Goal: Browse casually

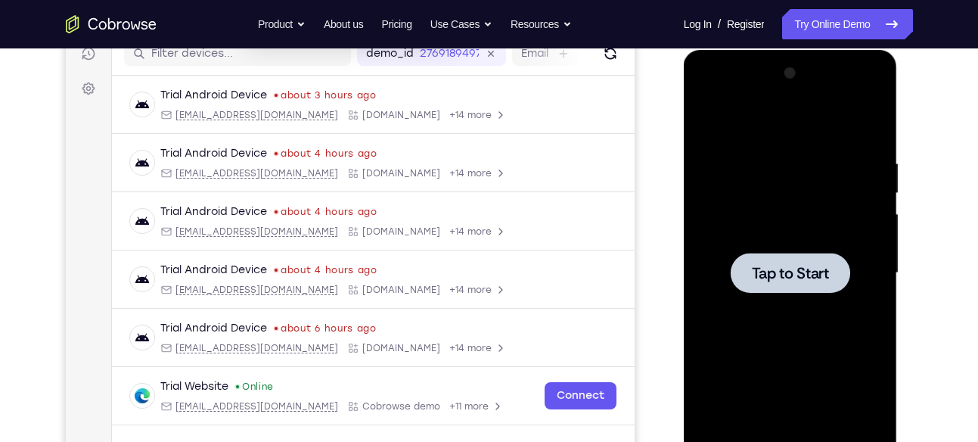
click at [811, 238] on div at bounding box center [790, 273] width 191 height 424
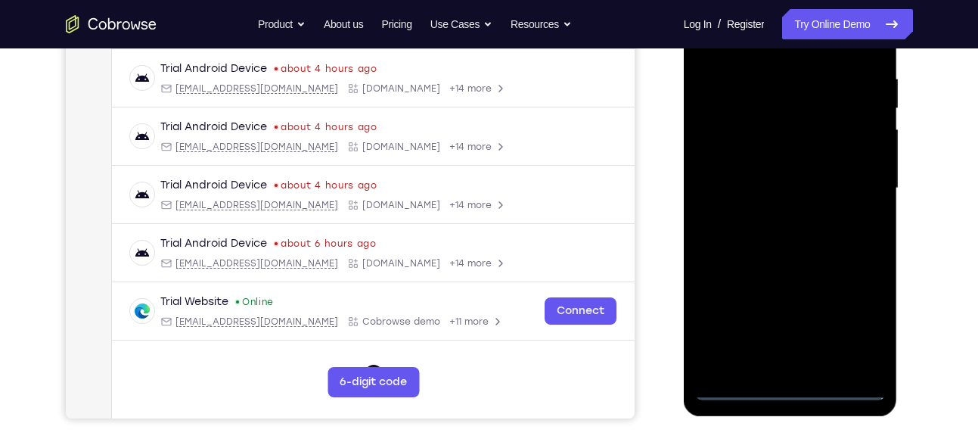
scroll to position [378, 0]
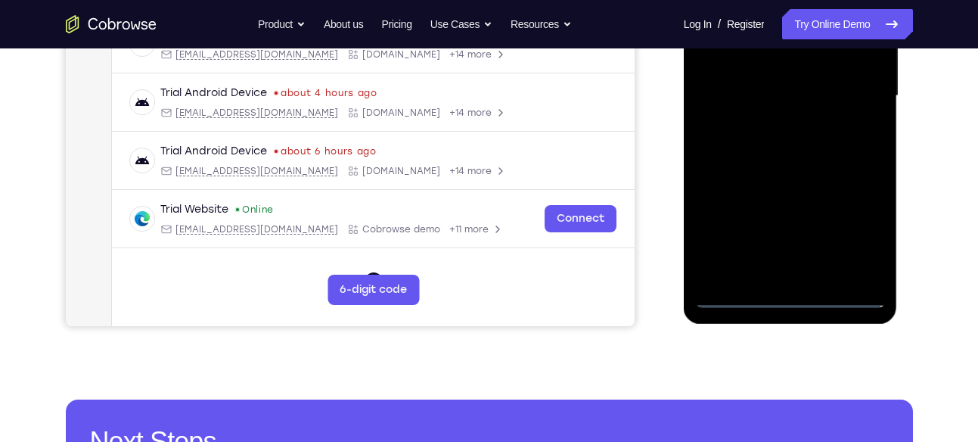
click at [788, 294] on div at bounding box center [790, 96] width 191 height 424
click at [854, 238] on div at bounding box center [790, 96] width 191 height 424
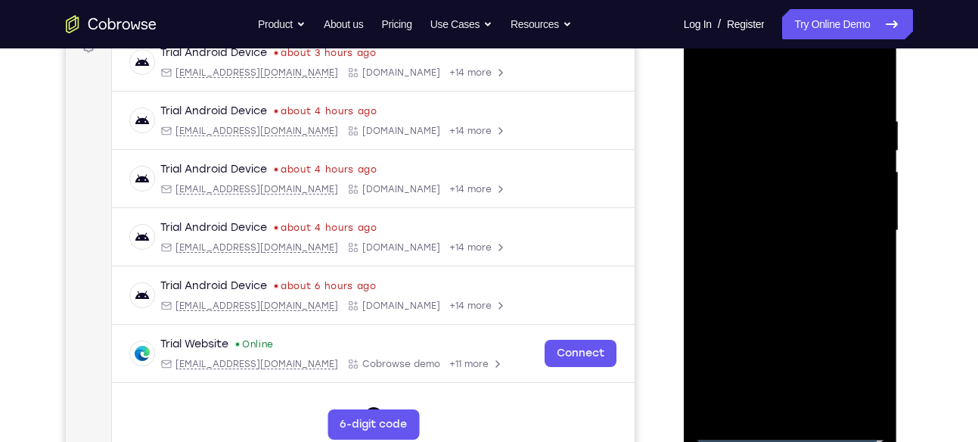
scroll to position [244, 0]
click at [779, 85] on div at bounding box center [790, 230] width 191 height 424
click at [854, 222] on div at bounding box center [790, 230] width 191 height 424
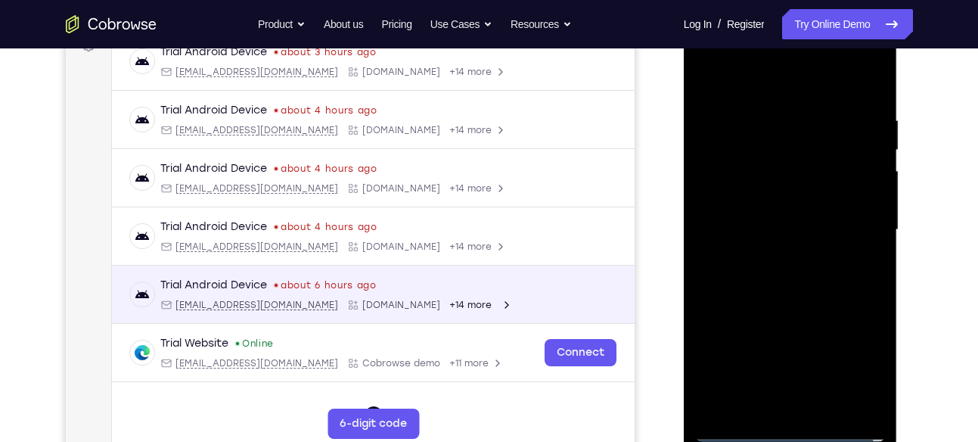
scroll to position [181, 0]
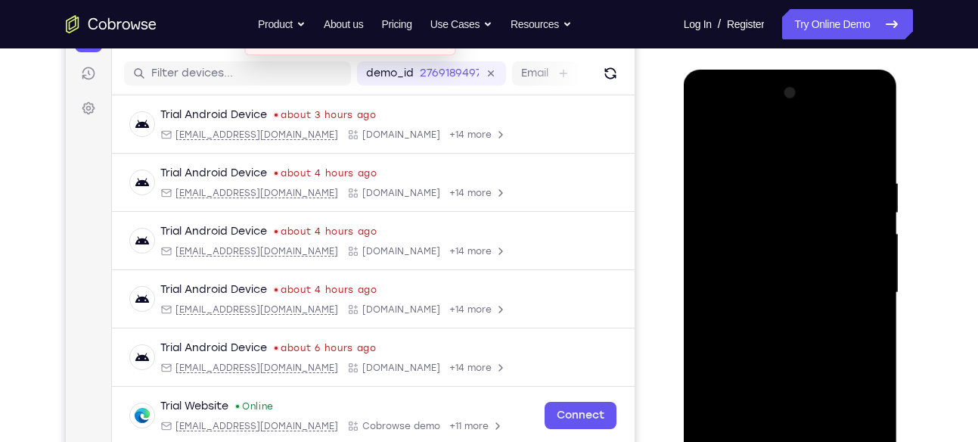
click at [772, 319] on div at bounding box center [790, 293] width 191 height 424
click at [785, 276] on div at bounding box center [790, 293] width 191 height 424
click at [789, 258] on div at bounding box center [790, 293] width 191 height 424
click at [800, 284] on div at bounding box center [790, 293] width 191 height 424
click at [806, 352] on div at bounding box center [790, 293] width 191 height 424
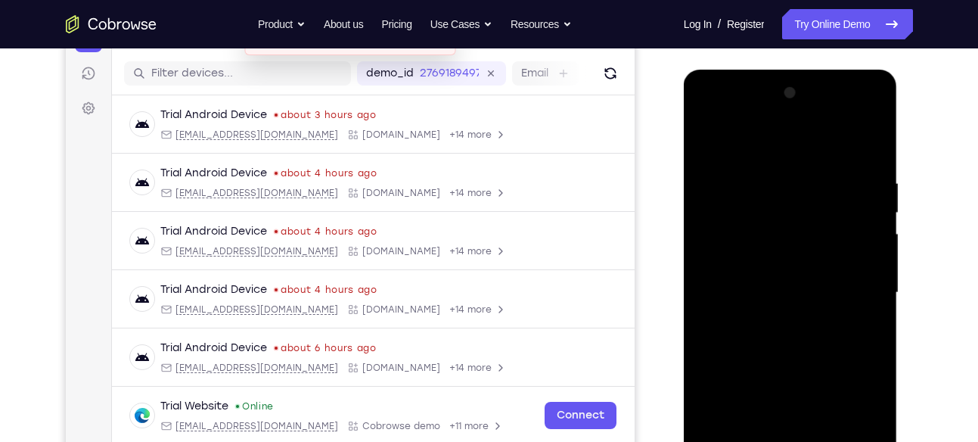
click at [825, 334] on div at bounding box center [790, 293] width 191 height 424
click at [781, 333] on div at bounding box center [790, 293] width 191 height 424
click at [799, 349] on div at bounding box center [790, 293] width 191 height 424
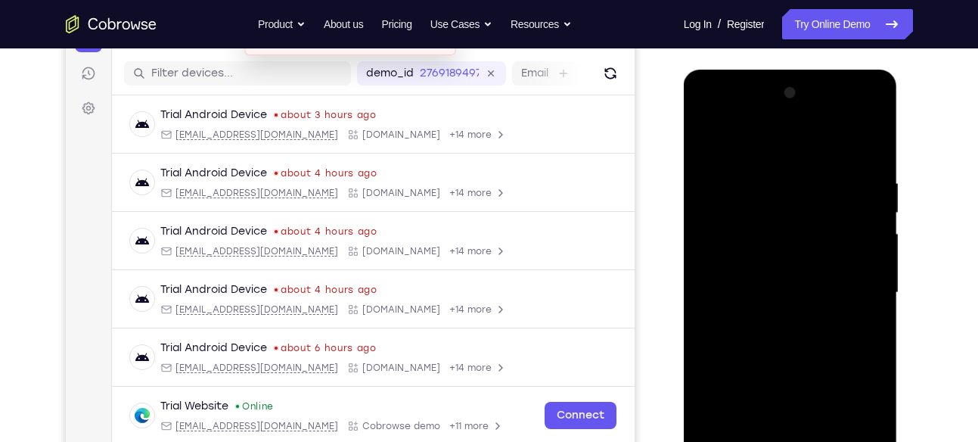
click at [813, 337] on div at bounding box center [790, 293] width 191 height 424
click at [861, 311] on div at bounding box center [790, 293] width 191 height 424
click at [746, 265] on div at bounding box center [790, 293] width 191 height 424
click at [777, 295] on div at bounding box center [790, 293] width 191 height 424
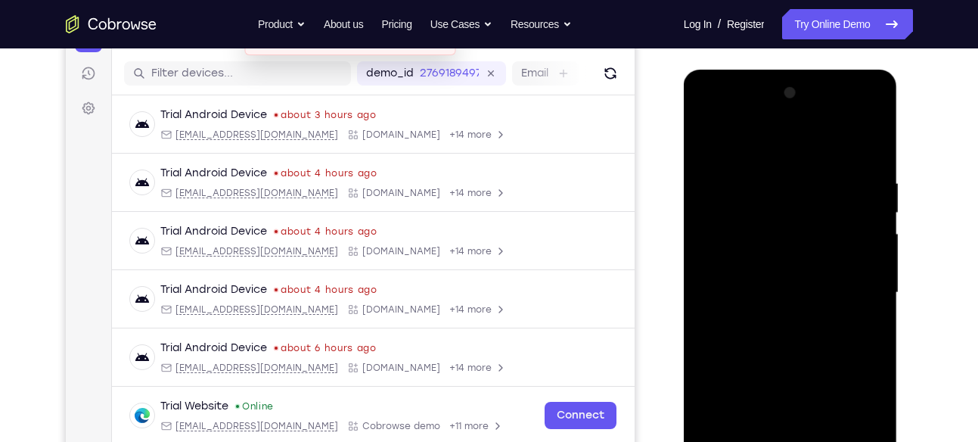
click at [774, 338] on div at bounding box center [790, 293] width 191 height 424
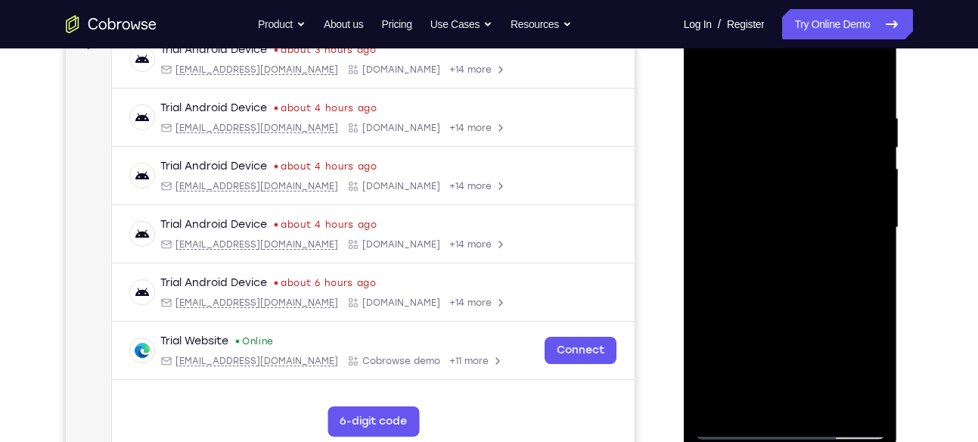
scroll to position [247, 0]
click at [875, 98] on div at bounding box center [790, 226] width 191 height 424
click at [826, 408] on div at bounding box center [790, 226] width 191 height 424
click at [809, 312] on div at bounding box center [790, 226] width 191 height 424
click at [714, 76] on div at bounding box center [790, 226] width 191 height 424
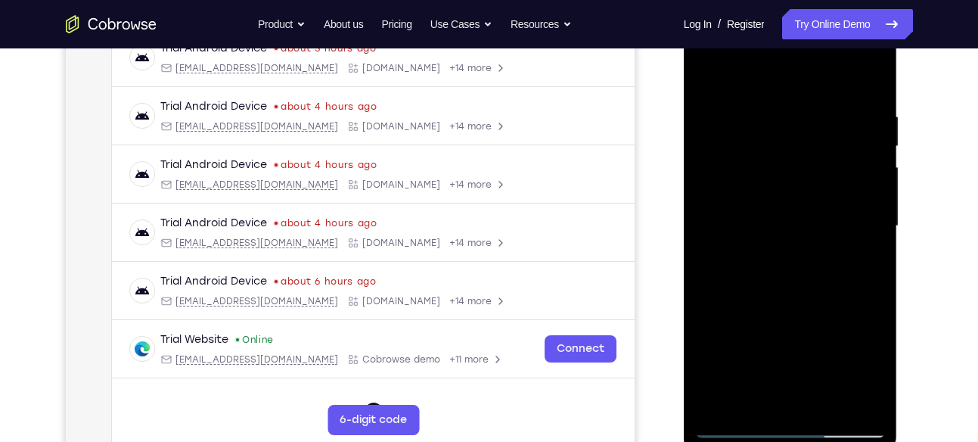
click at [876, 76] on div at bounding box center [790, 226] width 191 height 424
click at [797, 103] on div at bounding box center [790, 226] width 191 height 424
click at [739, 123] on div at bounding box center [790, 226] width 191 height 424
click at [726, 402] on div at bounding box center [790, 226] width 191 height 424
click at [766, 103] on div at bounding box center [790, 226] width 191 height 424
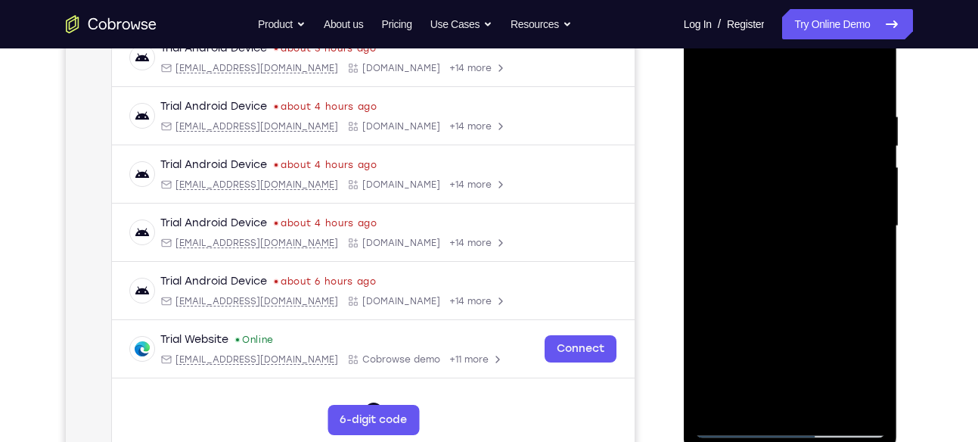
click at [881, 200] on div at bounding box center [790, 226] width 191 height 424
click at [713, 217] on div at bounding box center [790, 226] width 191 height 424
click at [871, 217] on div at bounding box center [790, 226] width 191 height 424
click at [873, 135] on div at bounding box center [790, 226] width 191 height 424
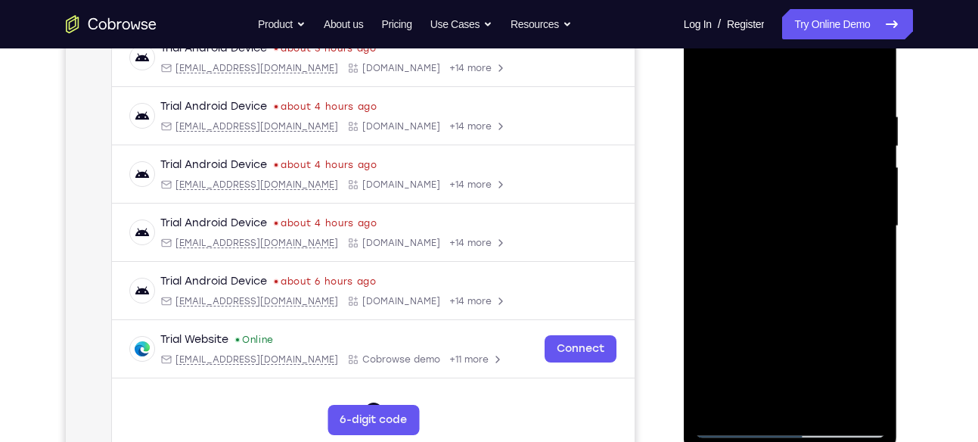
click at [873, 135] on div at bounding box center [790, 226] width 191 height 424
click at [870, 82] on div at bounding box center [790, 226] width 191 height 424
click at [868, 101] on div at bounding box center [790, 226] width 191 height 424
click at [867, 185] on div at bounding box center [790, 226] width 191 height 424
click at [869, 82] on div at bounding box center [790, 226] width 191 height 424
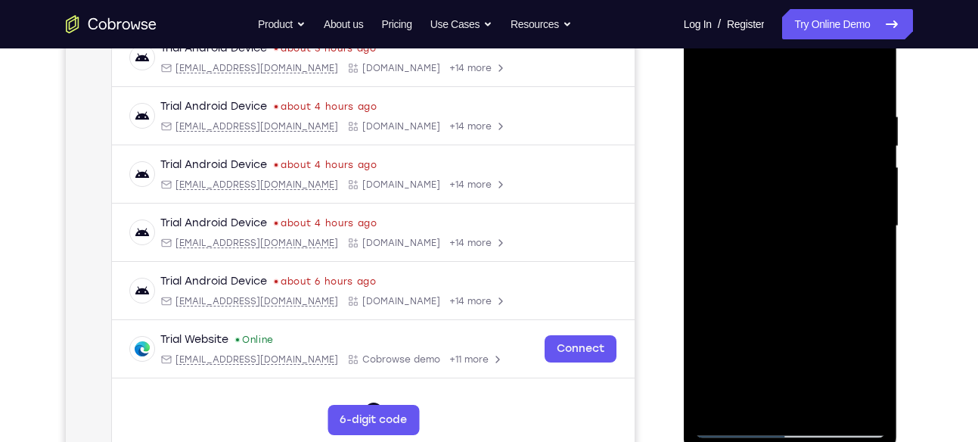
click at [825, 402] on div at bounding box center [790, 226] width 191 height 424
click at [739, 427] on div at bounding box center [790, 226] width 191 height 424
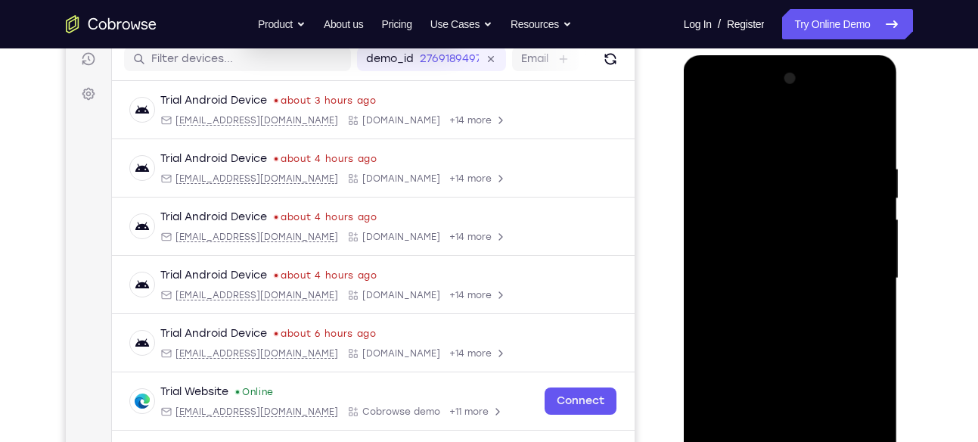
click at [784, 95] on div at bounding box center [790, 279] width 191 height 424
click at [750, 132] on div at bounding box center [790, 279] width 191 height 424
drag, startPoint x: 824, startPoint y: 159, endPoint x: 722, endPoint y: 154, distance: 101.5
click at [722, 154] on div at bounding box center [790, 279] width 191 height 424
drag, startPoint x: 822, startPoint y: 157, endPoint x: 739, endPoint y: 179, distance: 85.3
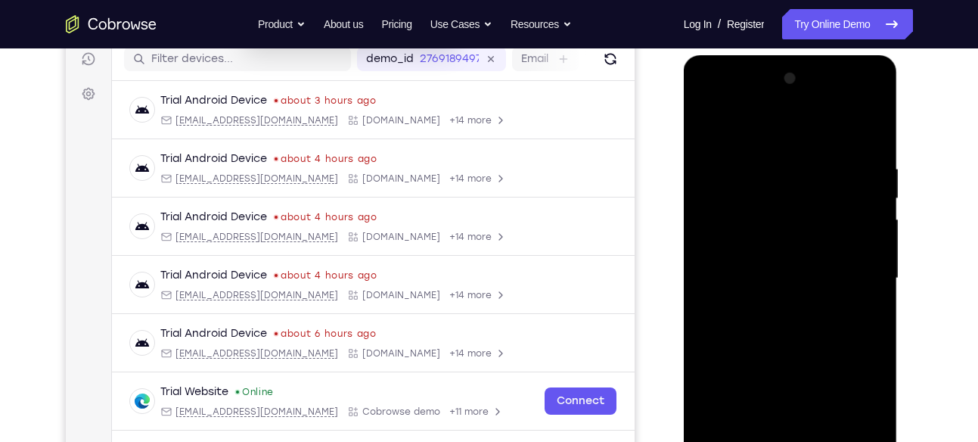
click at [739, 179] on div at bounding box center [790, 279] width 191 height 424
drag, startPoint x: 868, startPoint y: 163, endPoint x: 723, endPoint y: 124, distance: 149.8
click at [723, 124] on div at bounding box center [790, 279] width 191 height 424
drag, startPoint x: 830, startPoint y: 160, endPoint x: 707, endPoint y: 160, distance: 122.6
click at [707, 160] on div at bounding box center [790, 279] width 191 height 424
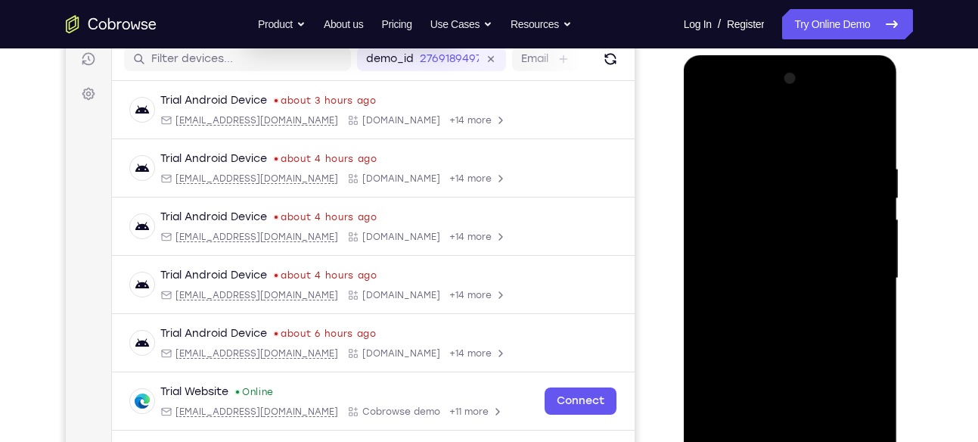
drag, startPoint x: 848, startPoint y: 184, endPoint x: 742, endPoint y: 182, distance: 105.9
click at [742, 182] on div at bounding box center [790, 279] width 191 height 424
drag, startPoint x: 863, startPoint y: 303, endPoint x: 857, endPoint y: 263, distance: 41.3
click at [857, 263] on div at bounding box center [790, 279] width 191 height 424
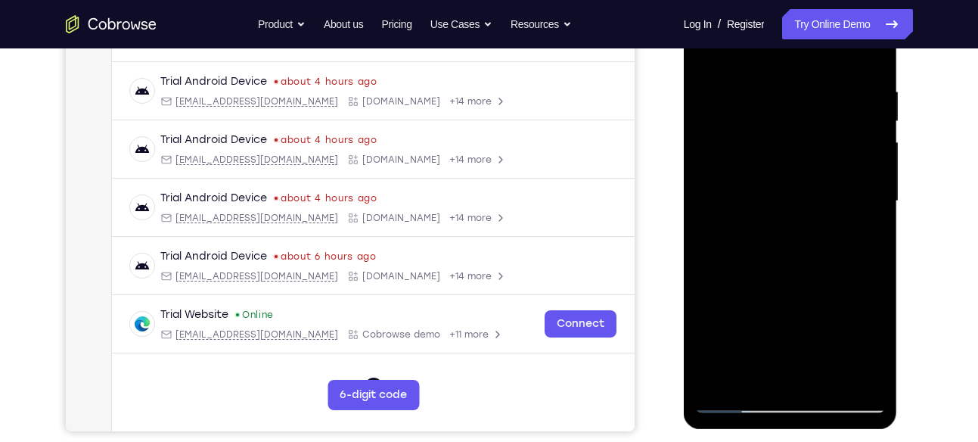
scroll to position [273, 0]
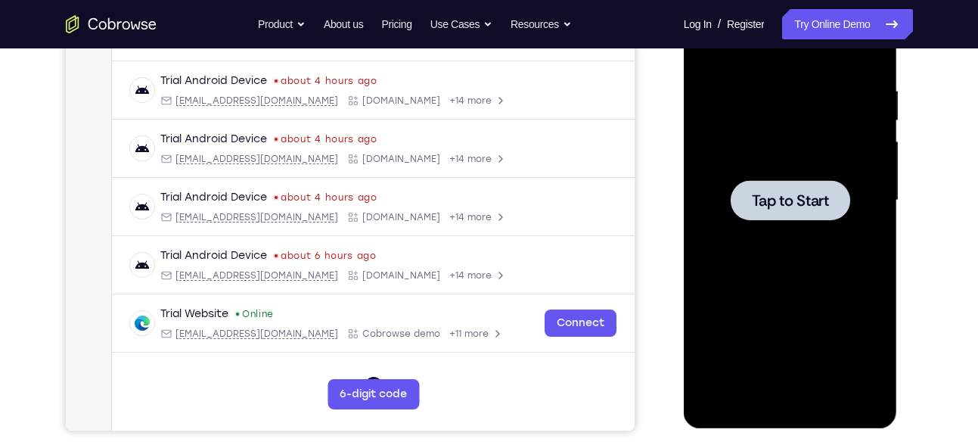
click at [825, 250] on div at bounding box center [790, 201] width 191 height 424
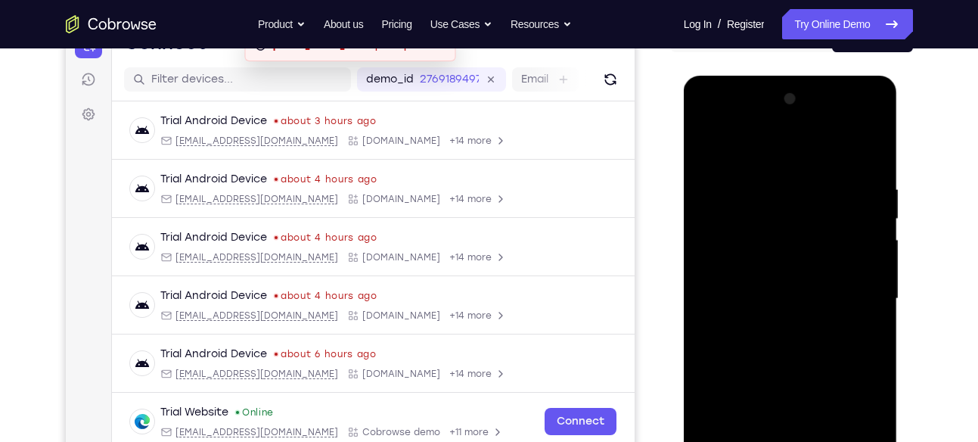
scroll to position [275, 0]
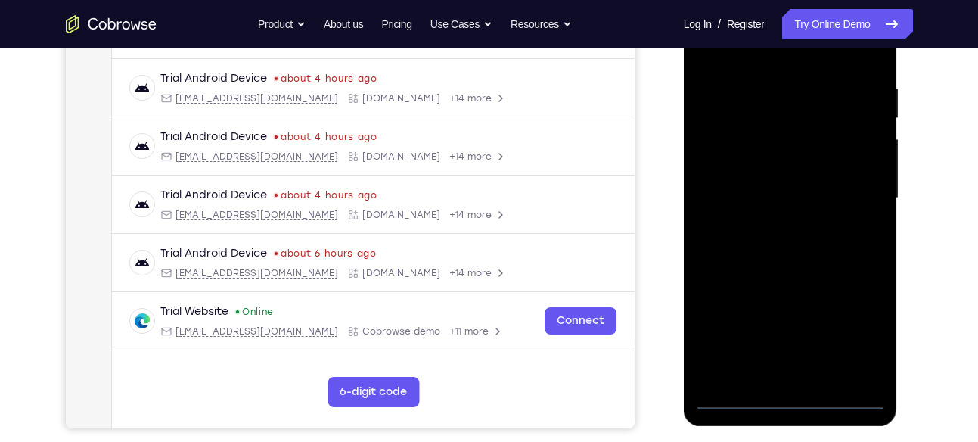
click at [782, 406] on div at bounding box center [790, 198] width 191 height 424
click at [856, 340] on div at bounding box center [790, 198] width 191 height 424
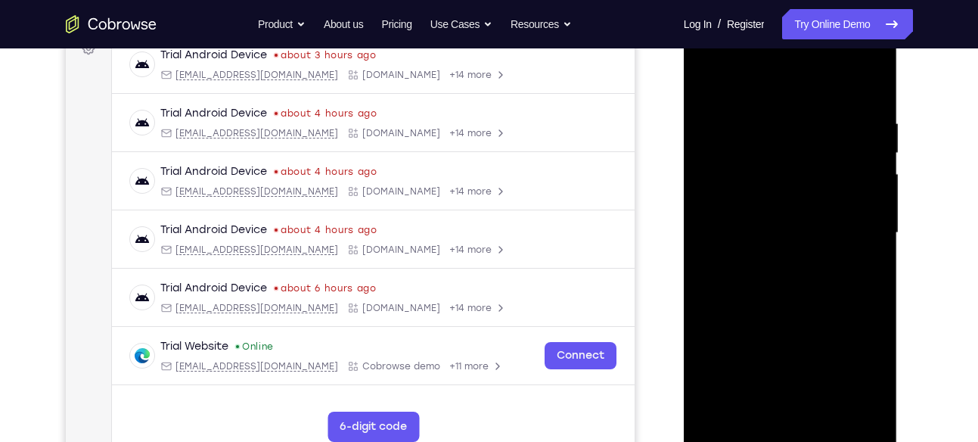
click at [791, 91] on div at bounding box center [790, 233] width 191 height 424
click at [856, 223] on div at bounding box center [790, 233] width 191 height 424
click at [774, 257] on div at bounding box center [790, 233] width 191 height 424
click at [769, 214] on div at bounding box center [790, 233] width 191 height 424
click at [773, 209] on div at bounding box center [790, 233] width 191 height 424
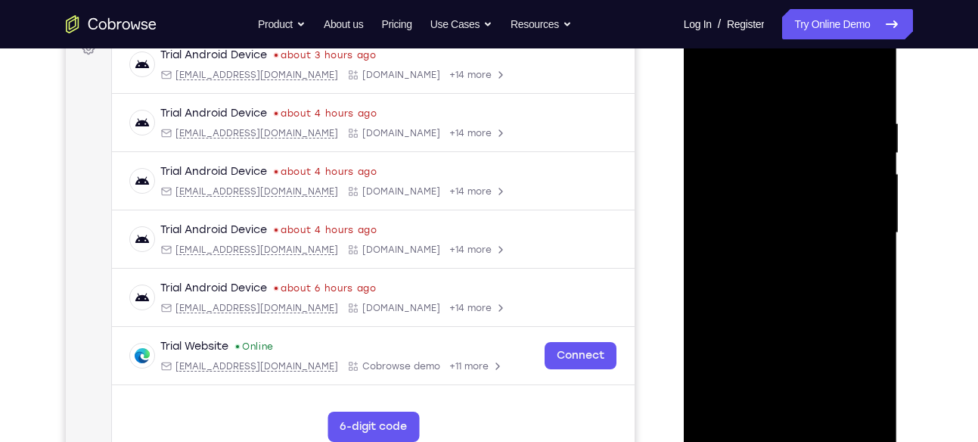
click at [775, 232] on div at bounding box center [790, 233] width 191 height 424
click at [784, 287] on div at bounding box center [790, 233] width 191 height 424
click at [800, 274] on div at bounding box center [790, 233] width 191 height 424
click at [803, 281] on div at bounding box center [790, 233] width 191 height 424
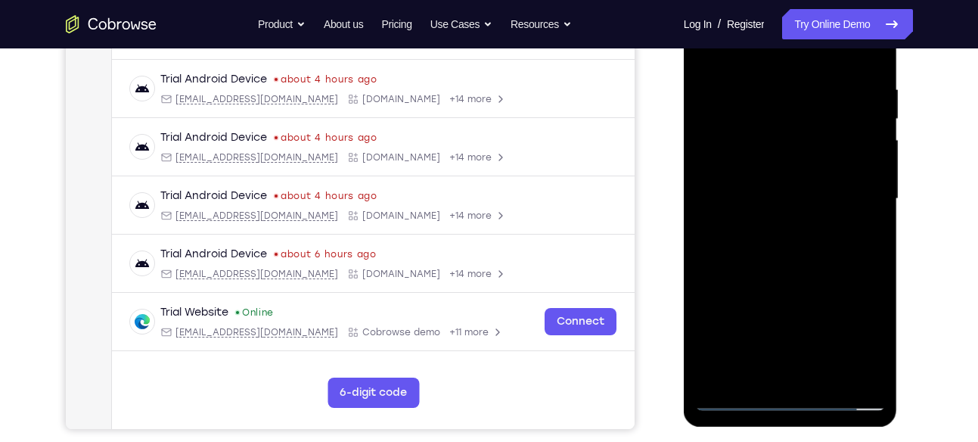
scroll to position [275, 0]
click at [811, 273] on div at bounding box center [790, 198] width 191 height 424
click at [827, 381] on div at bounding box center [790, 198] width 191 height 424
click at [828, 274] on div at bounding box center [790, 198] width 191 height 424
click at [742, 399] on div at bounding box center [790, 198] width 191 height 424
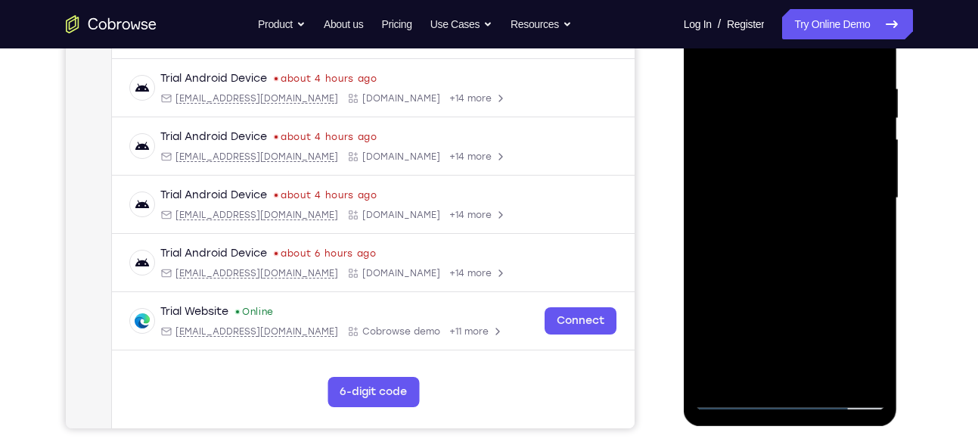
drag, startPoint x: 818, startPoint y: 129, endPoint x: 804, endPoint y: 470, distance: 341.5
click at [804, 429] on html "Online web based iOS Simulators and Android Emulators. Run iPhone, iPad, Mobile…" at bounding box center [792, 202] width 216 height 454
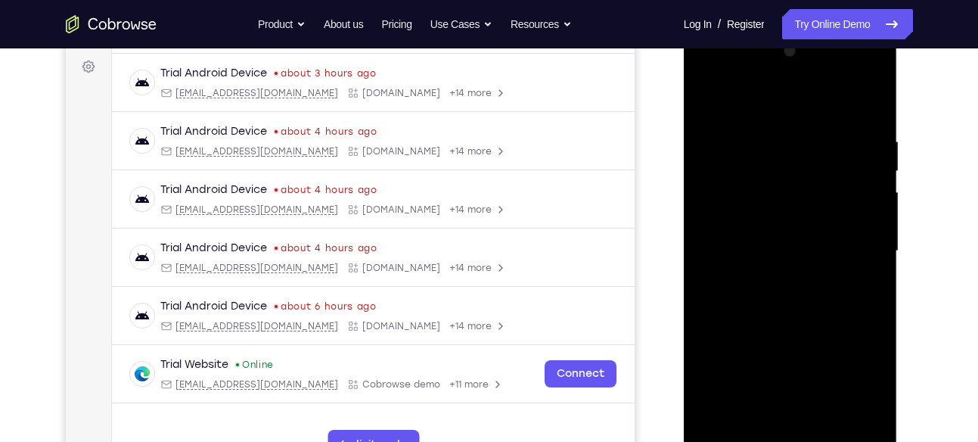
scroll to position [222, 0]
click at [758, 426] on div at bounding box center [790, 252] width 191 height 424
click at [785, 92] on div at bounding box center [790, 252] width 191 height 424
click at [862, 93] on div at bounding box center [790, 252] width 191 height 424
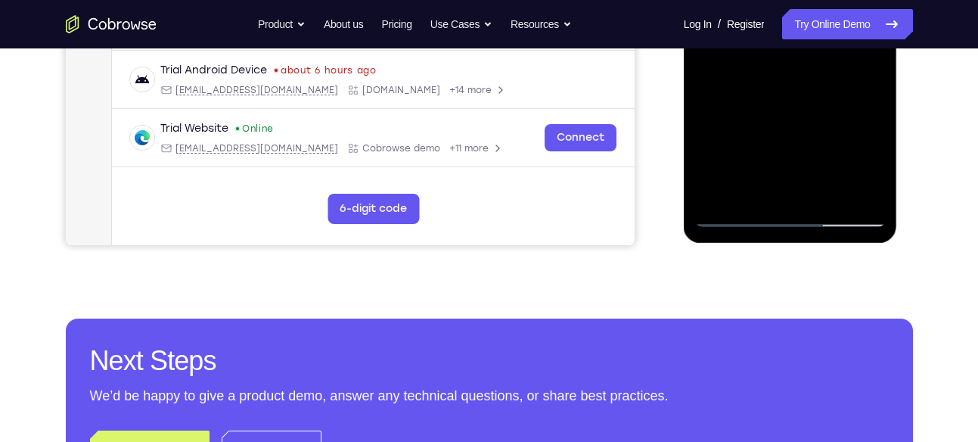
scroll to position [461, 0]
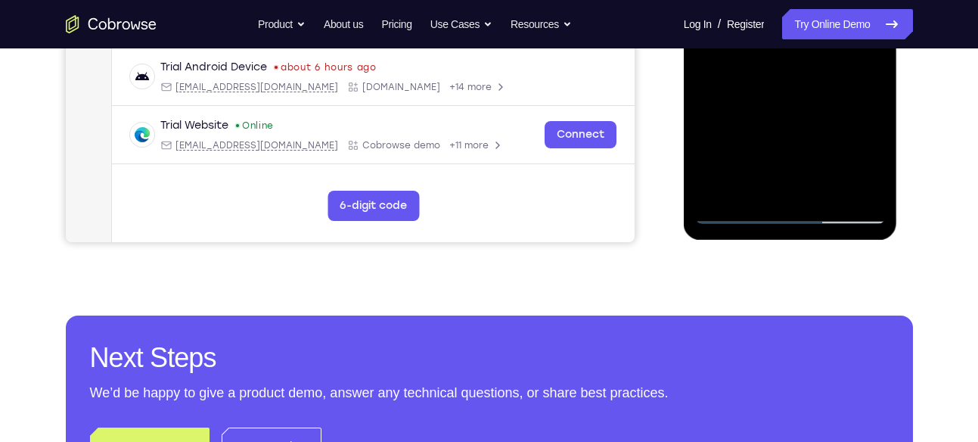
click at [722, 195] on div at bounding box center [790, 12] width 191 height 424
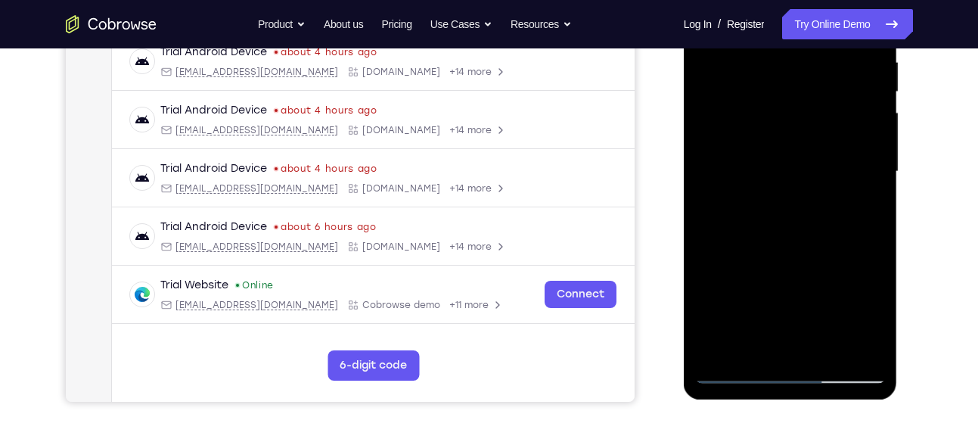
scroll to position [304, 0]
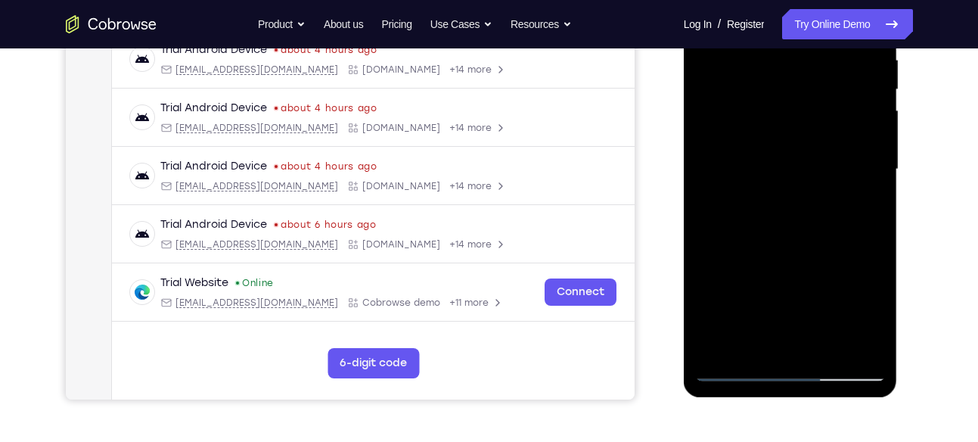
drag, startPoint x: 814, startPoint y: 102, endPoint x: 819, endPoint y: 281, distance: 178.6
click at [819, 281] on div at bounding box center [790, 170] width 191 height 424
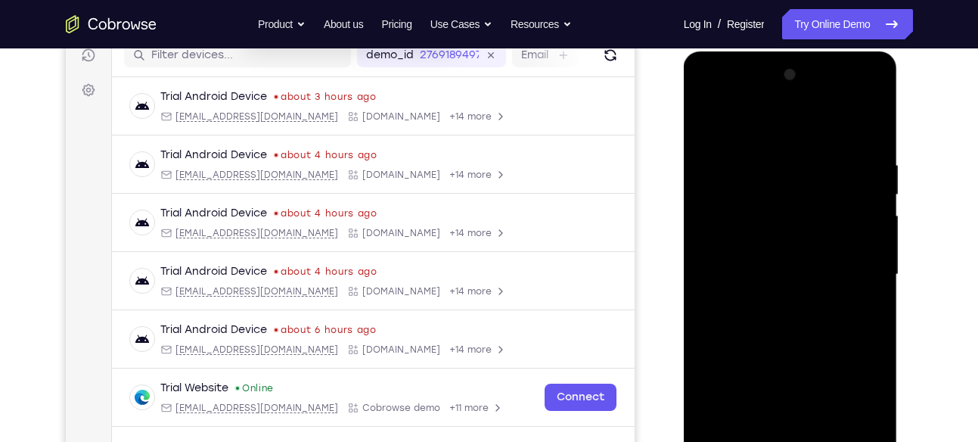
scroll to position [198, 0]
drag, startPoint x: 857, startPoint y: 148, endPoint x: 807, endPoint y: 145, distance: 50.0
click at [807, 145] on div at bounding box center [790, 276] width 191 height 424
drag, startPoint x: 856, startPoint y: 150, endPoint x: 763, endPoint y: 168, distance: 94.1
click at [763, 168] on div at bounding box center [790, 276] width 191 height 424
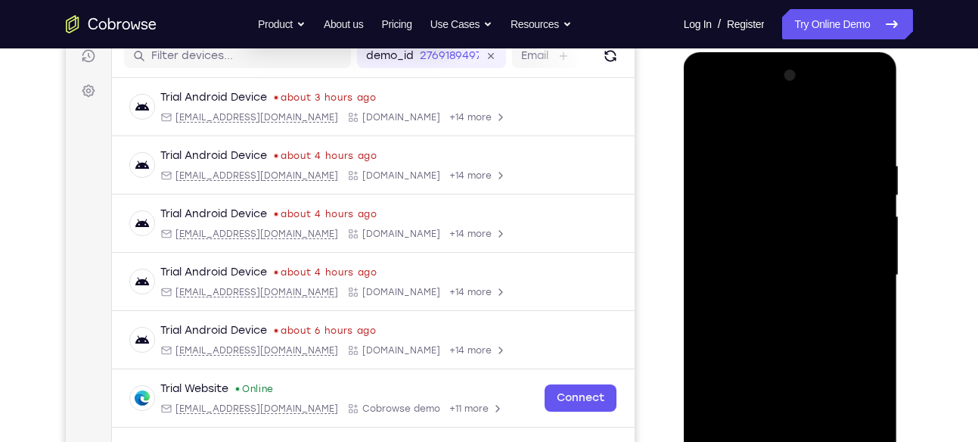
drag, startPoint x: 766, startPoint y: 168, endPoint x: 724, endPoint y: 168, distance: 42.4
click at [724, 168] on div at bounding box center [790, 276] width 191 height 424
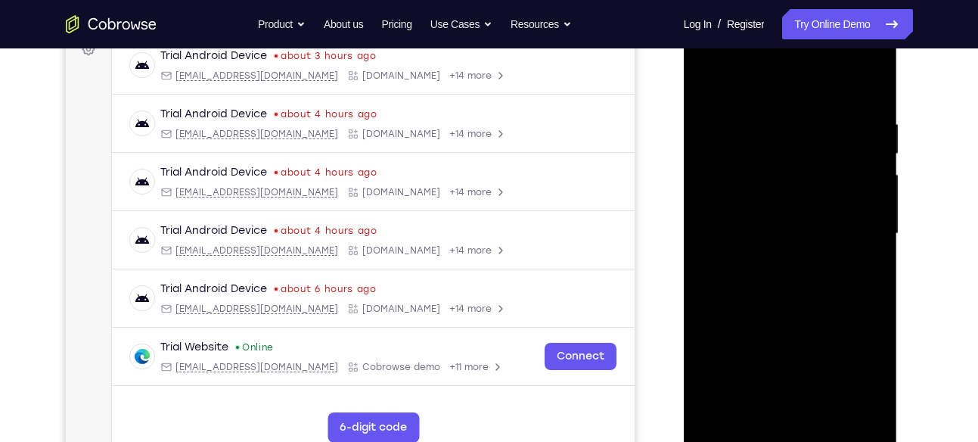
scroll to position [239, 0]
click at [869, 79] on div at bounding box center [790, 235] width 191 height 424
click at [715, 408] on div at bounding box center [790, 235] width 191 height 424
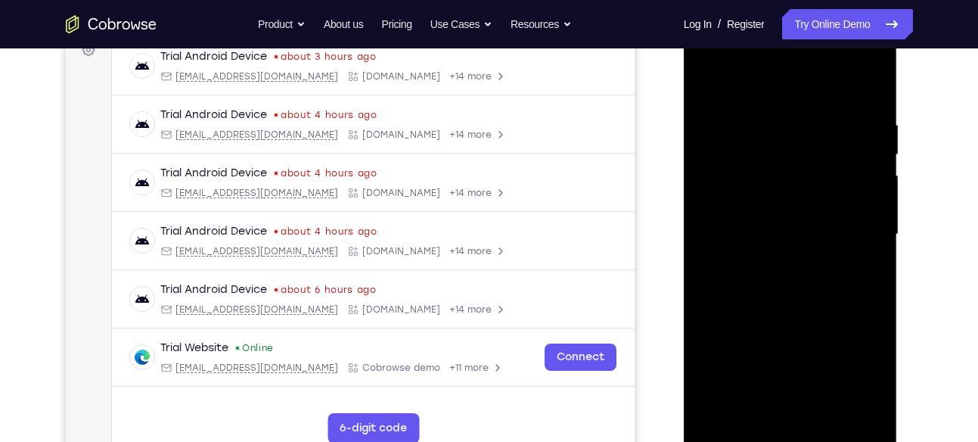
click at [715, 408] on div at bounding box center [790, 235] width 191 height 424
drag, startPoint x: 831, startPoint y: 158, endPoint x: 843, endPoint y: 301, distance: 143.4
click at [843, 301] on div at bounding box center [790, 235] width 191 height 424
click at [825, 118] on div at bounding box center [790, 235] width 191 height 424
click at [869, 176] on div at bounding box center [790, 235] width 191 height 424
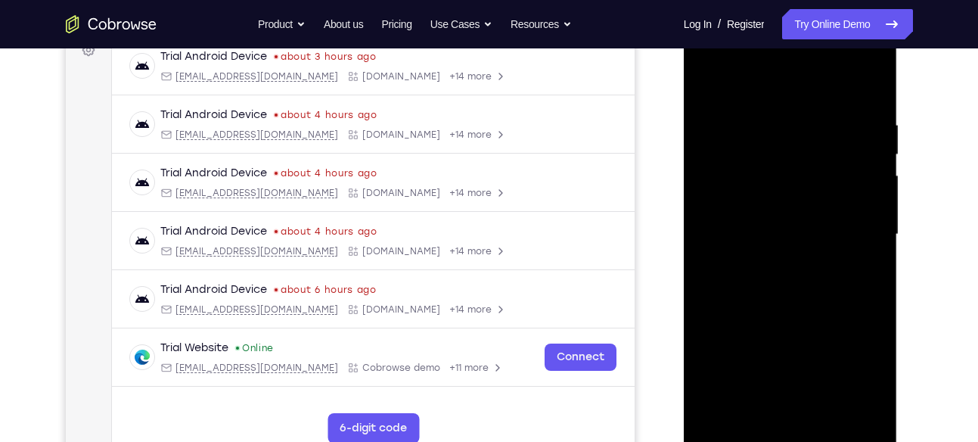
click at [878, 93] on div at bounding box center [790, 235] width 191 height 424
click at [869, 209] on div at bounding box center [790, 235] width 191 height 424
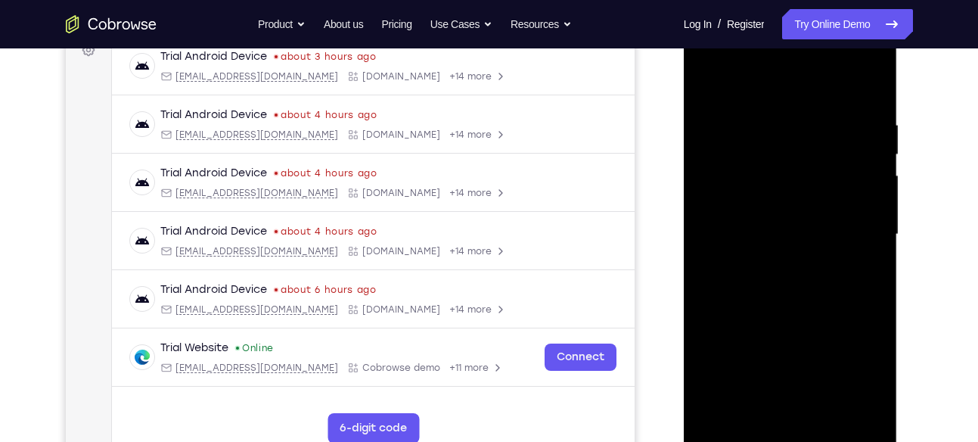
click at [869, 209] on div at bounding box center [790, 235] width 191 height 424
click at [710, 89] on div at bounding box center [790, 235] width 191 height 424
drag, startPoint x: 825, startPoint y: 194, endPoint x: 823, endPoint y: 115, distance: 78.7
click at [823, 115] on div at bounding box center [790, 235] width 191 height 424
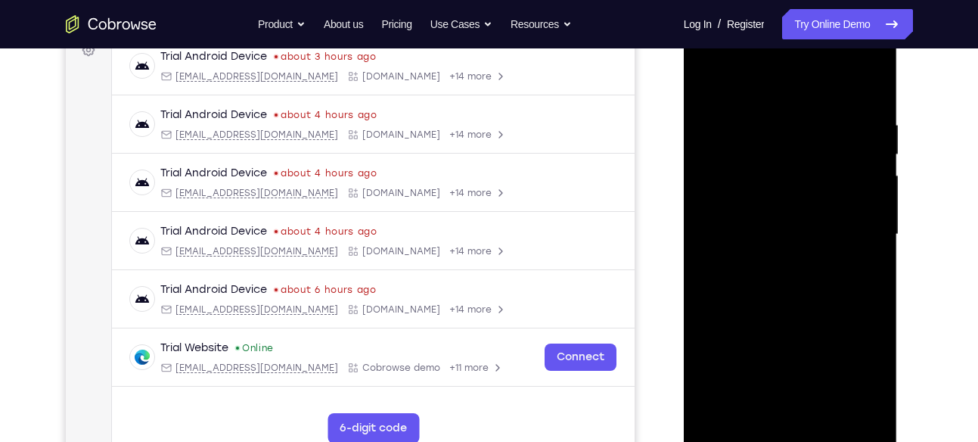
drag, startPoint x: 825, startPoint y: 254, endPoint x: 840, endPoint y: 137, distance: 118.2
click at [840, 137] on div at bounding box center [790, 235] width 191 height 424
drag, startPoint x: 841, startPoint y: 290, endPoint x: 840, endPoint y: 142, distance: 147.5
click at [840, 142] on div at bounding box center [790, 235] width 191 height 424
drag, startPoint x: 822, startPoint y: 272, endPoint x: 807, endPoint y: 237, distance: 38.4
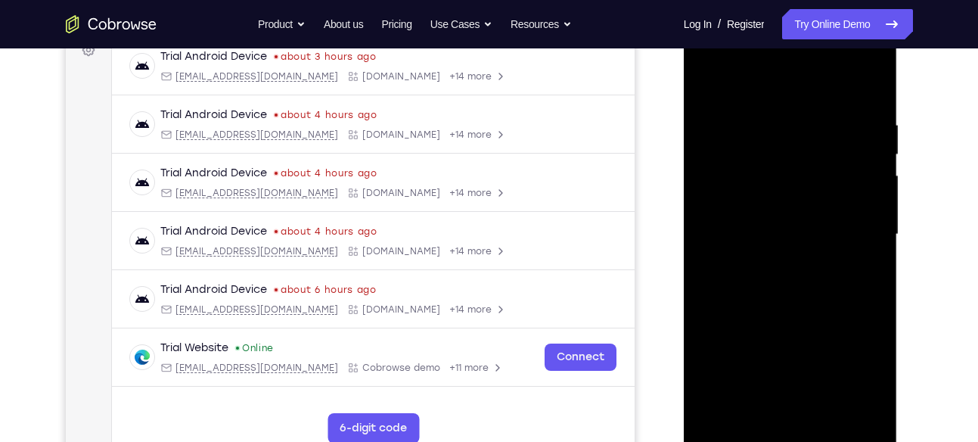
click at [807, 237] on div at bounding box center [790, 235] width 191 height 424
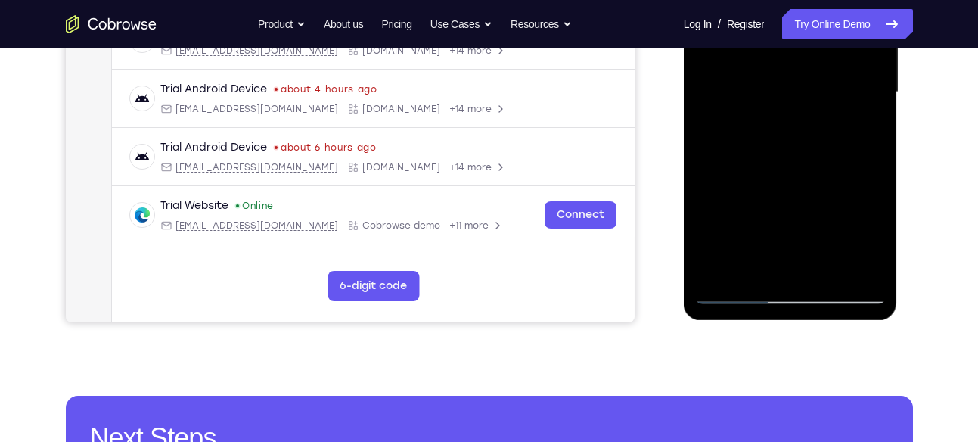
scroll to position [385, 0]
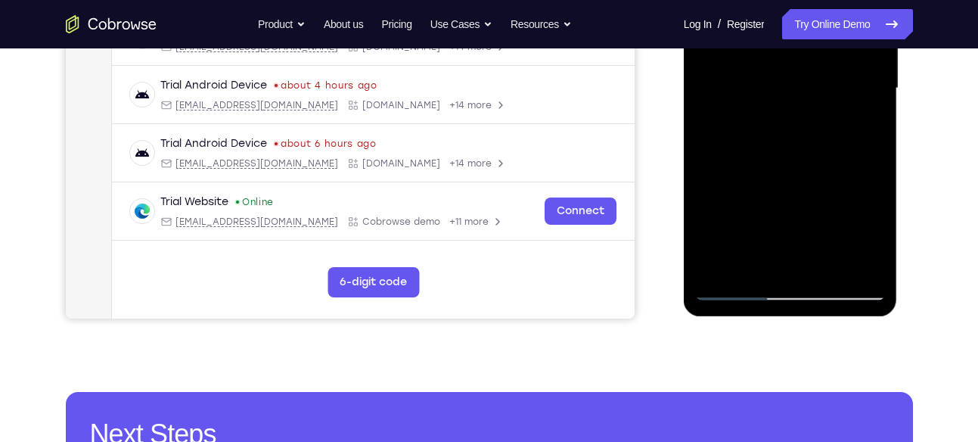
click at [752, 263] on div at bounding box center [790, 89] width 191 height 424
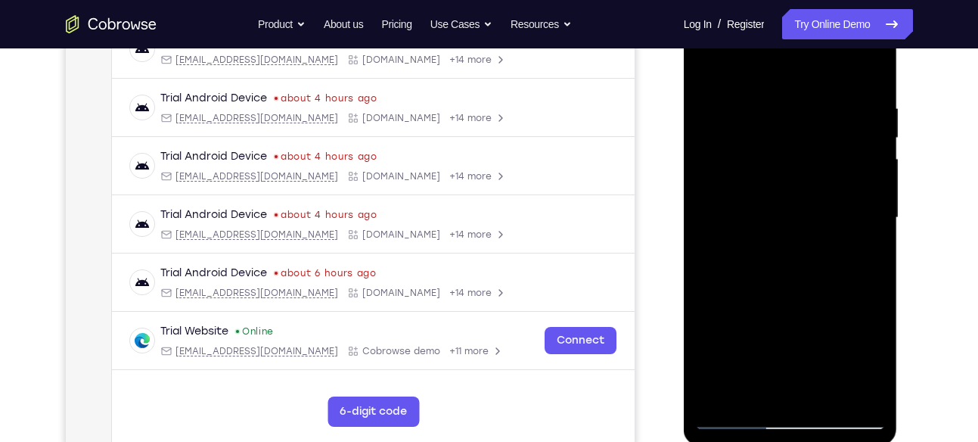
scroll to position [251, 0]
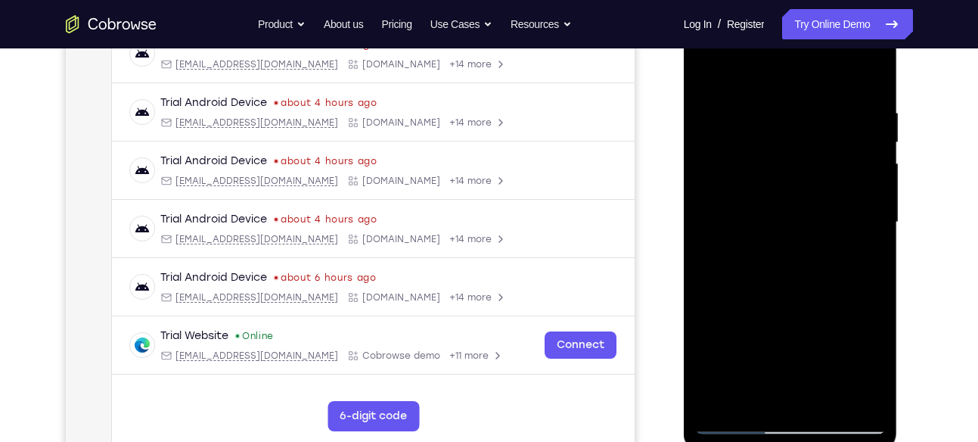
click at [778, 73] on div at bounding box center [790, 223] width 191 height 424
drag, startPoint x: 777, startPoint y: 92, endPoint x: 779, endPoint y: 201, distance: 109.0
click at [779, 201] on div at bounding box center [790, 223] width 191 height 424
click at [788, 86] on div at bounding box center [790, 223] width 191 height 424
drag, startPoint x: 834, startPoint y: 211, endPoint x: 822, endPoint y: 79, distance: 132.9
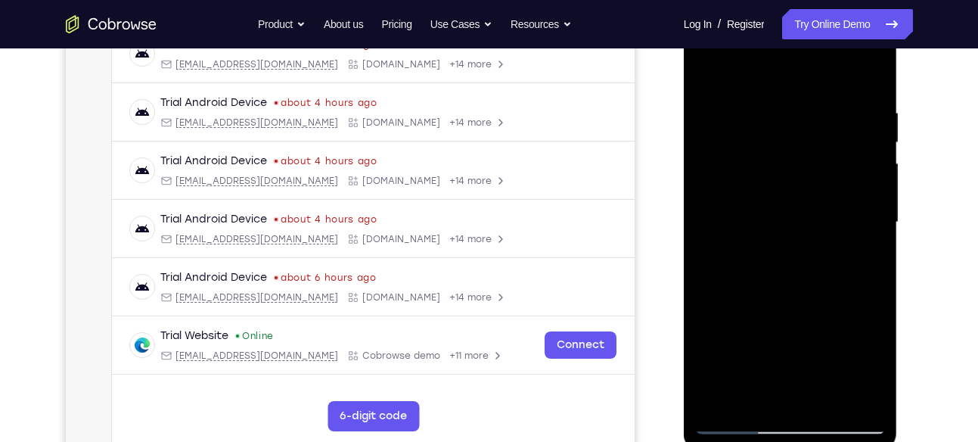
click at [822, 79] on div at bounding box center [790, 223] width 191 height 424
drag, startPoint x: 825, startPoint y: 293, endPoint x: 828, endPoint y: 208, distance: 84.8
click at [828, 208] on div at bounding box center [790, 223] width 191 height 424
drag, startPoint x: 824, startPoint y: 252, endPoint x: 825, endPoint y: 168, distance: 84.0
click at [825, 168] on div at bounding box center [790, 223] width 191 height 424
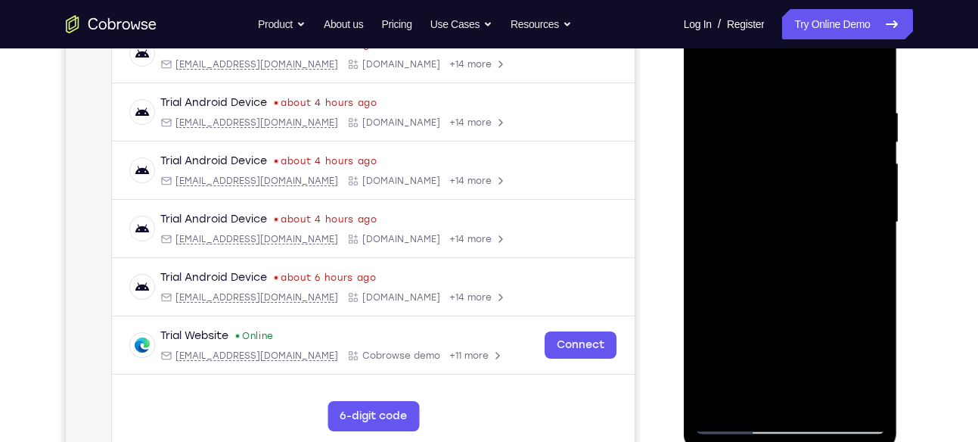
drag, startPoint x: 837, startPoint y: 232, endPoint x: 839, endPoint y: 135, distance: 97.6
click at [839, 135] on div at bounding box center [790, 223] width 191 height 424
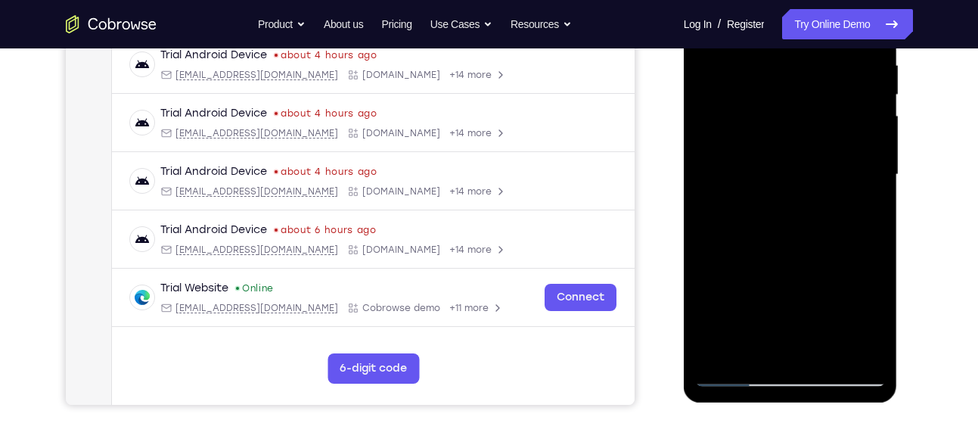
drag, startPoint x: 828, startPoint y: 269, endPoint x: 836, endPoint y: 154, distance: 114.5
click at [836, 154] on div at bounding box center [790, 175] width 191 height 424
click at [732, 247] on div at bounding box center [790, 175] width 191 height 424
click at [873, 223] on div at bounding box center [790, 175] width 191 height 424
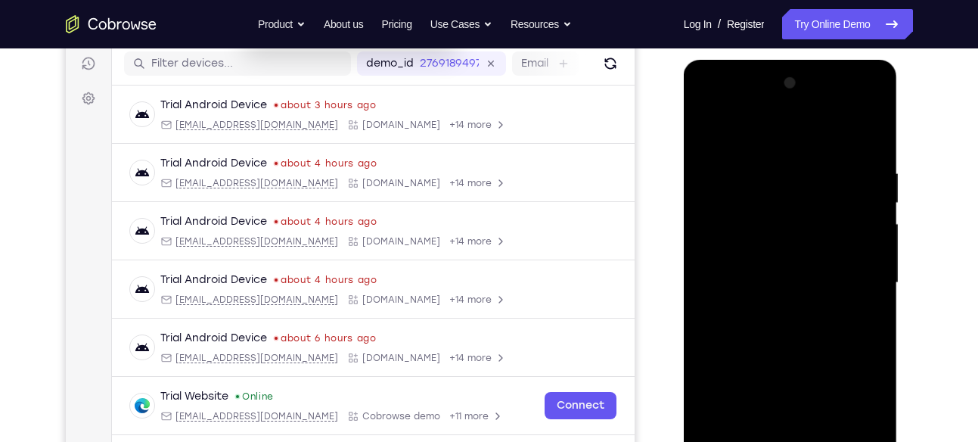
scroll to position [188, 0]
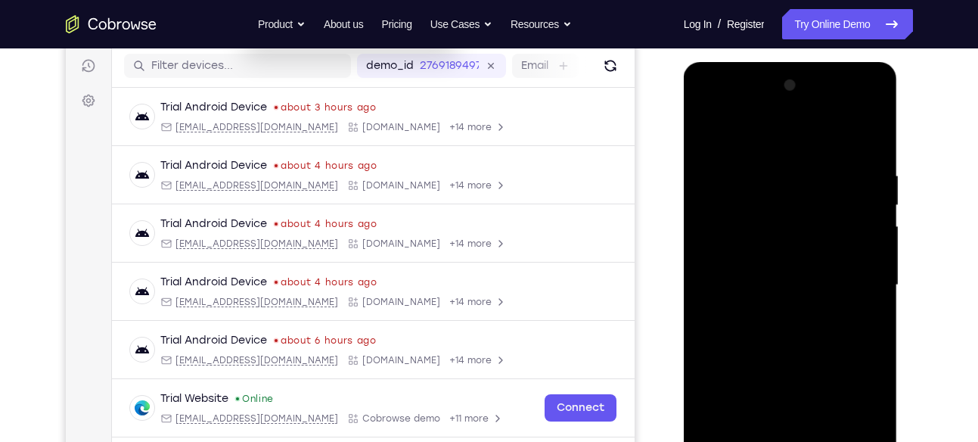
click at [712, 128] on div at bounding box center [790, 285] width 191 height 424
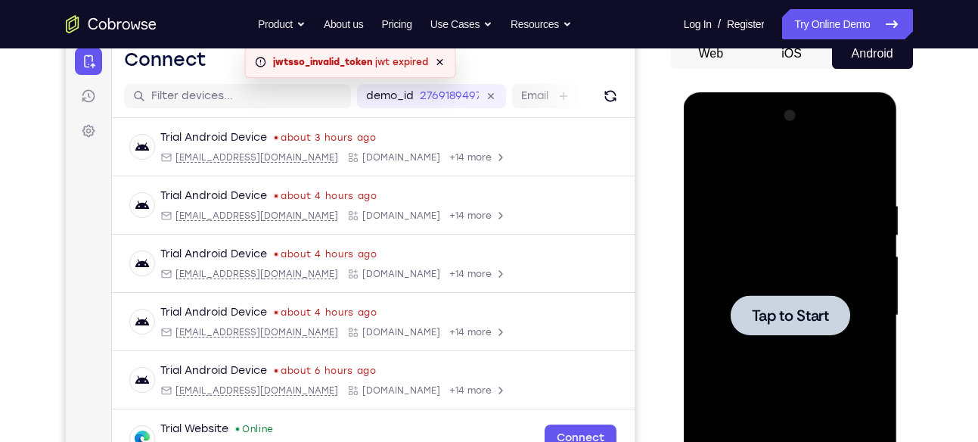
scroll to position [154, 0]
